Goal: Find specific page/section: Find specific page/section

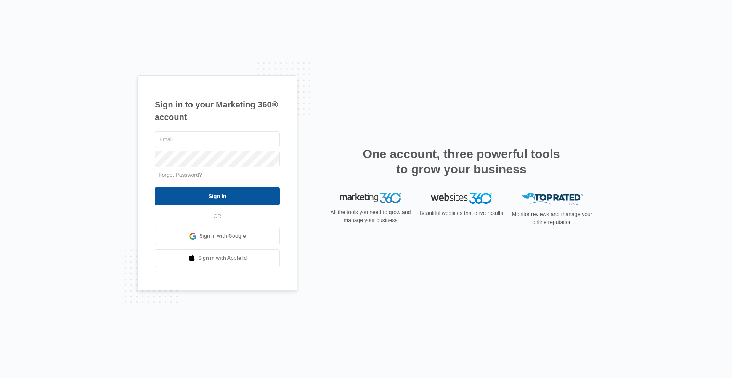
type input "[PERSON_NAME][EMAIL_ADDRESS][PERSON_NAME][DOMAIN_NAME]"
click at [196, 196] on input "Sign In" at bounding box center [217, 196] width 125 height 18
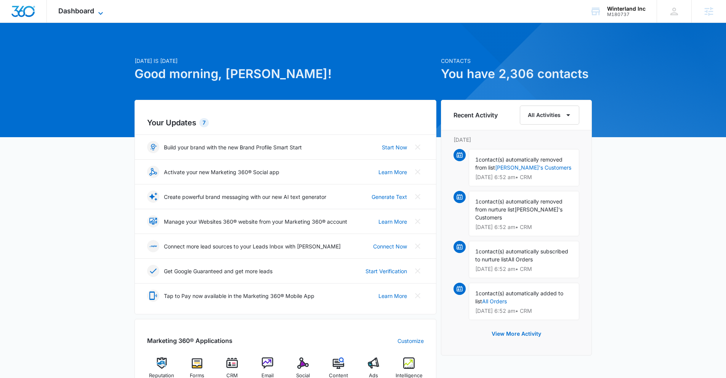
click at [94, 8] on span "Dashboard" at bounding box center [76, 11] width 36 height 8
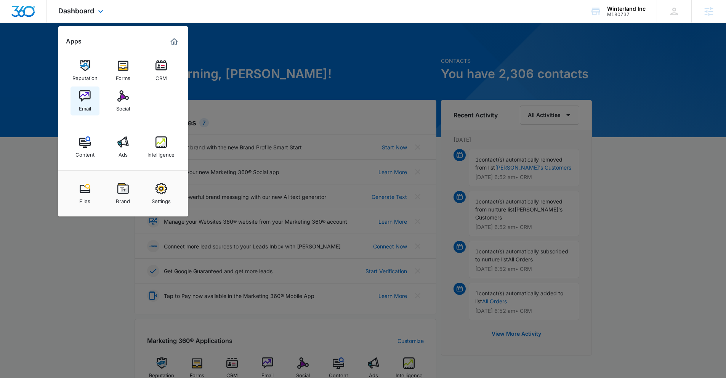
click at [83, 101] on img at bounding box center [84, 95] width 11 height 11
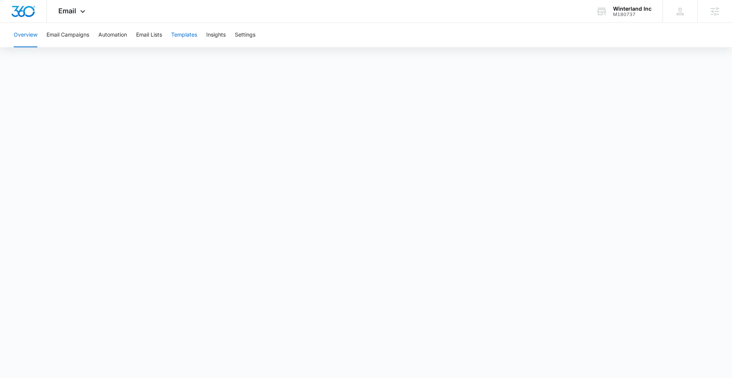
click at [186, 37] on button "Templates" at bounding box center [184, 35] width 26 height 24
